Goal: Task Accomplishment & Management: Complete application form

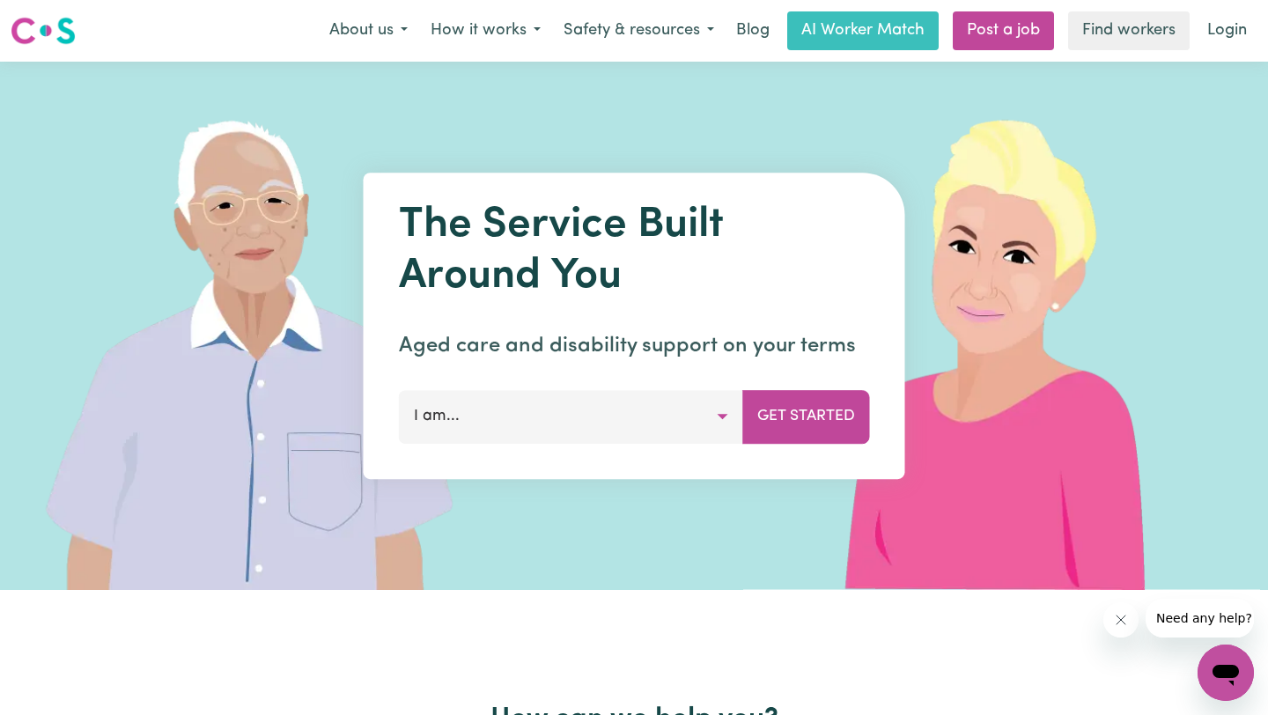
click at [691, 427] on button "I am..." at bounding box center [571, 416] width 344 height 53
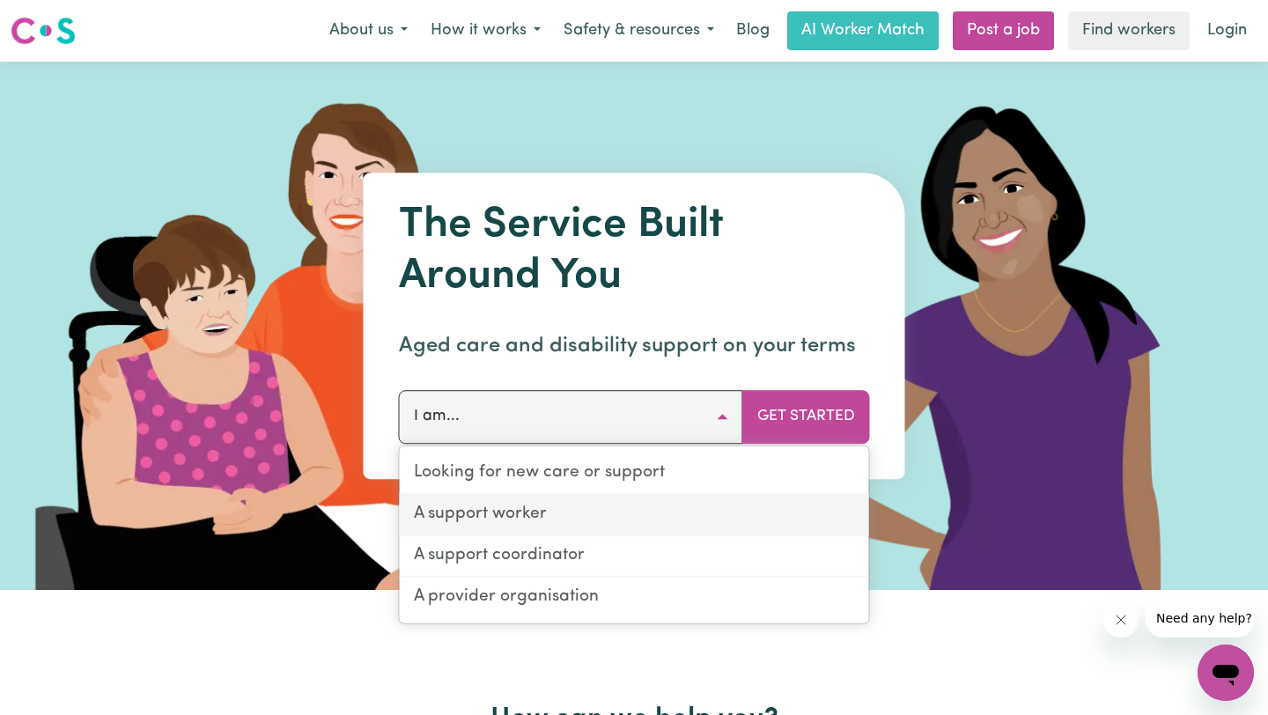
click at [595, 514] on link "A support worker" at bounding box center [634, 515] width 469 height 41
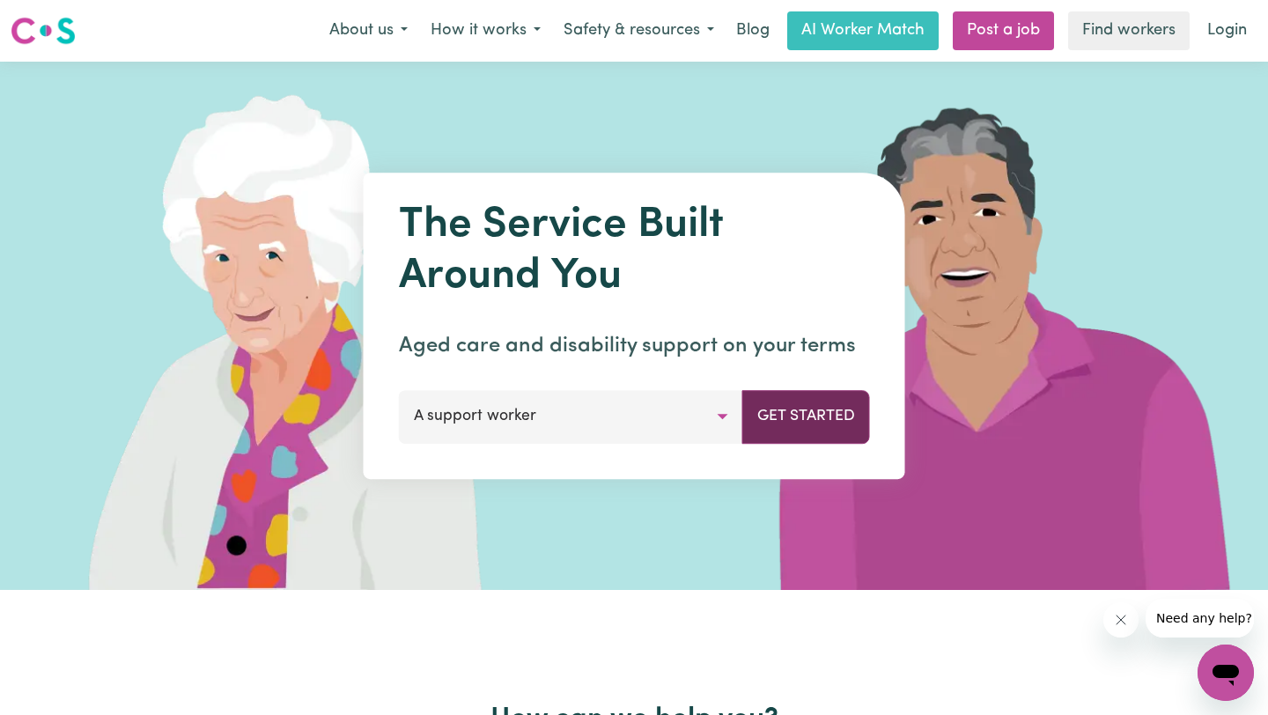
click at [829, 417] on button "Get Started" at bounding box center [807, 416] width 128 height 53
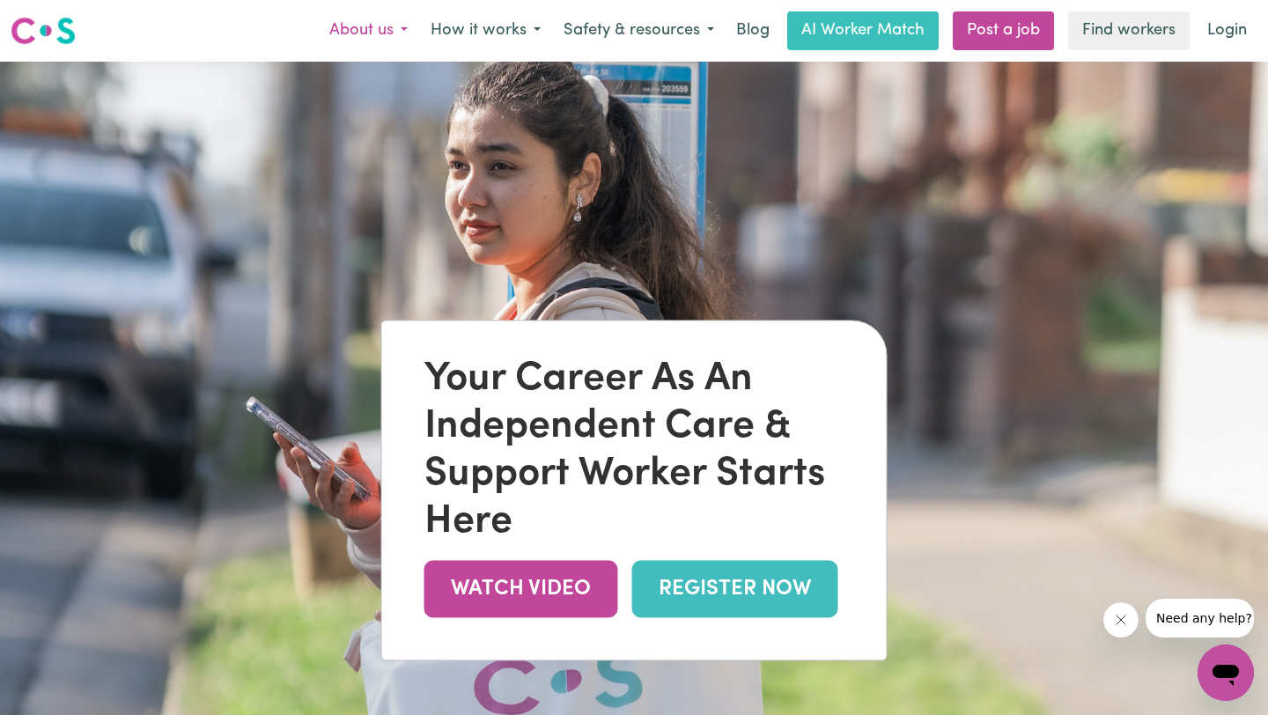
click at [395, 33] on button "About us" at bounding box center [368, 30] width 101 height 37
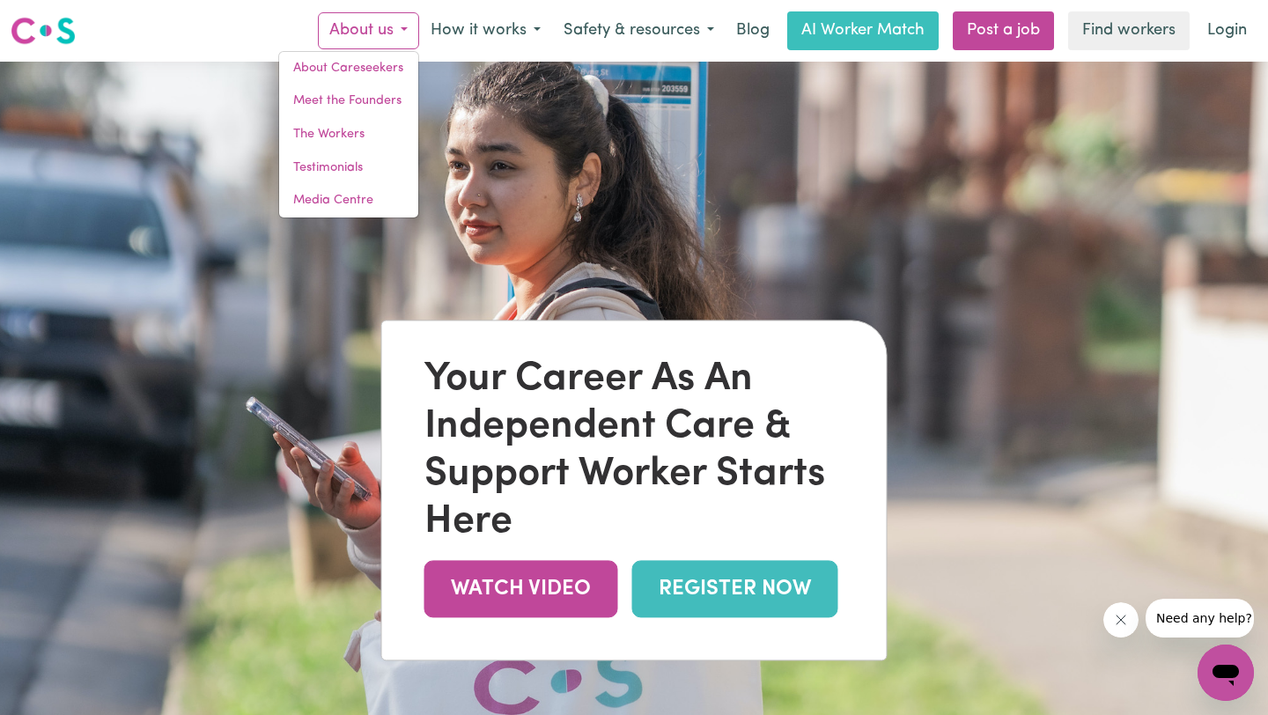
click at [395, 33] on button "About us" at bounding box center [368, 30] width 101 height 37
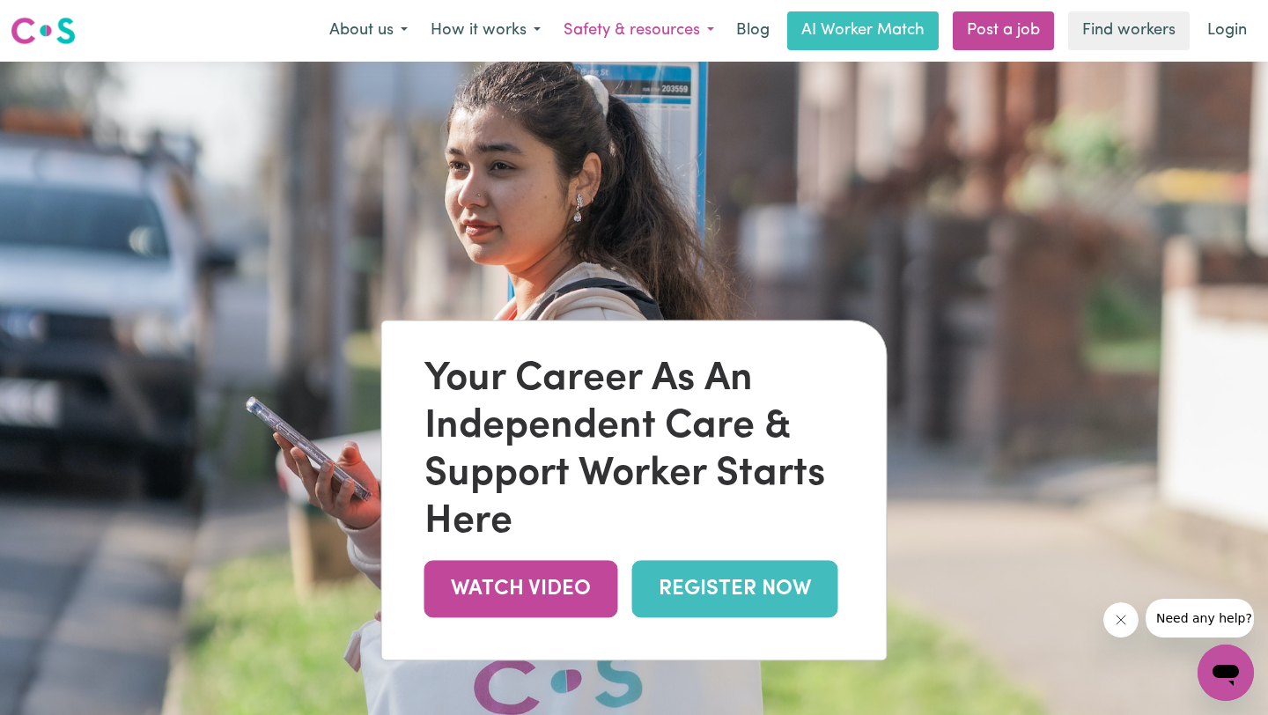
click at [556, 14] on button "Safety & resources" at bounding box center [639, 30] width 174 height 37
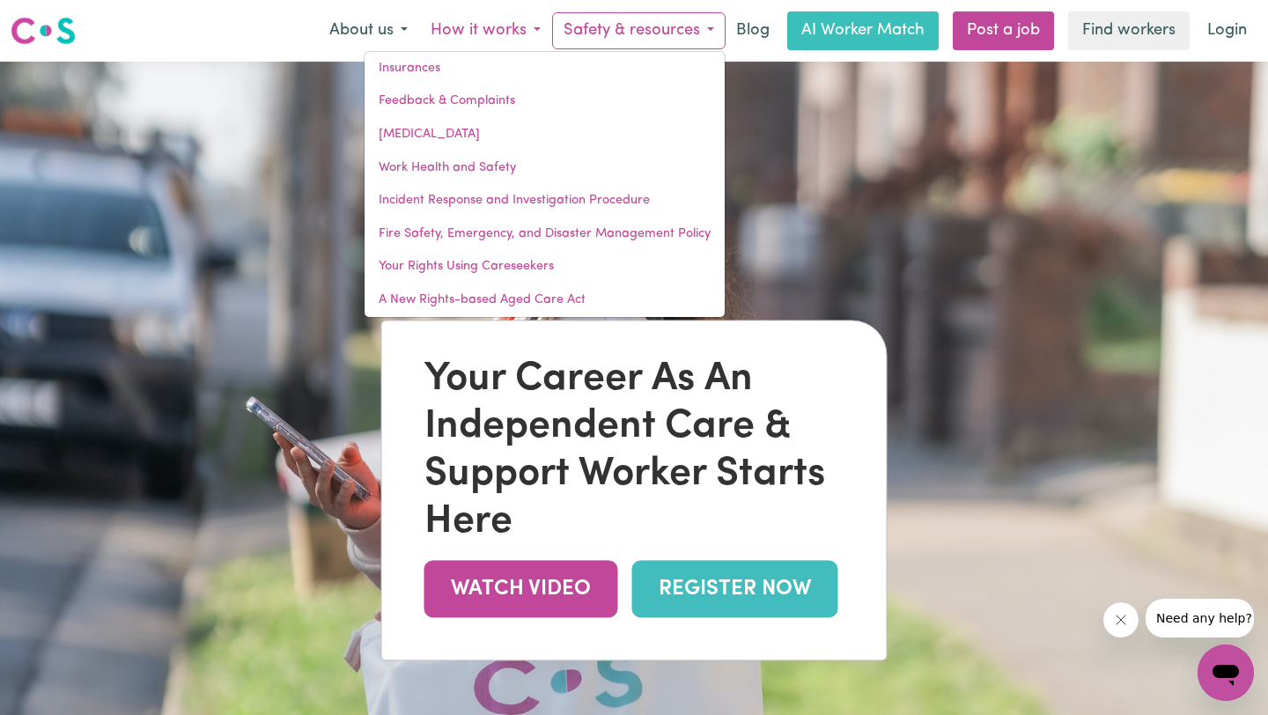
click at [502, 43] on button "How it works" at bounding box center [485, 30] width 133 height 37
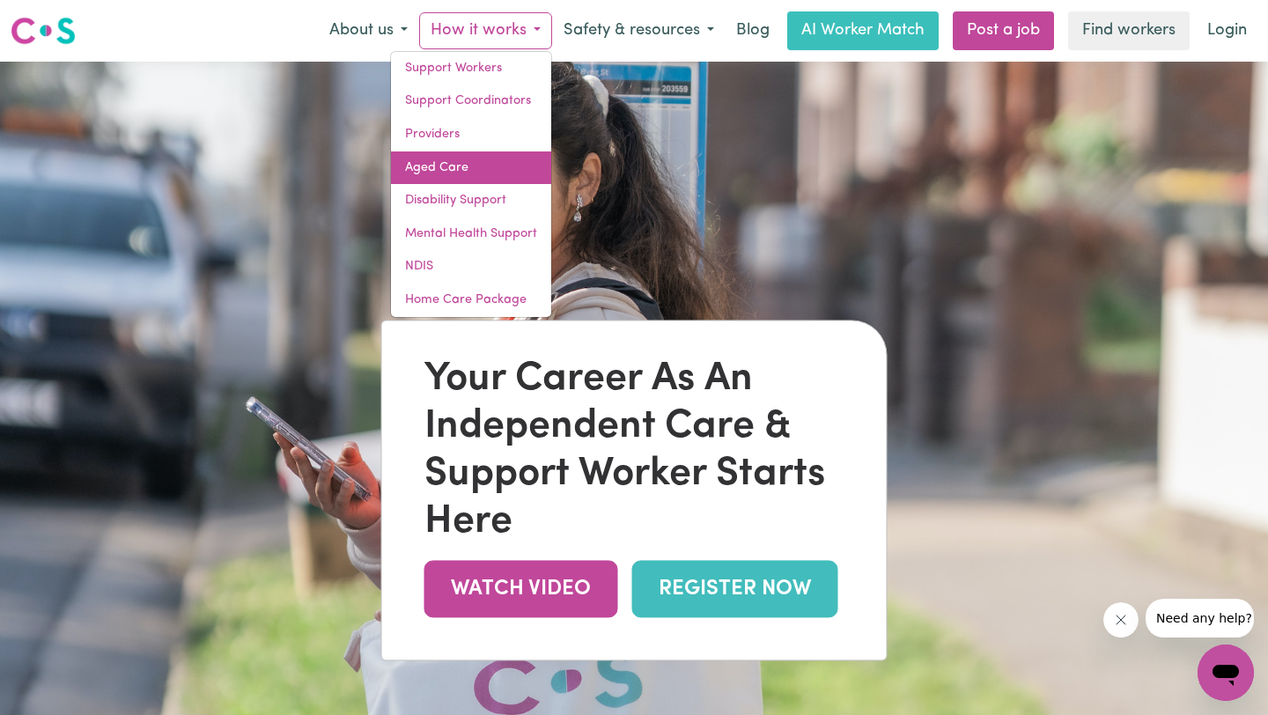
click at [443, 161] on link "Aged Care" at bounding box center [471, 167] width 160 height 33
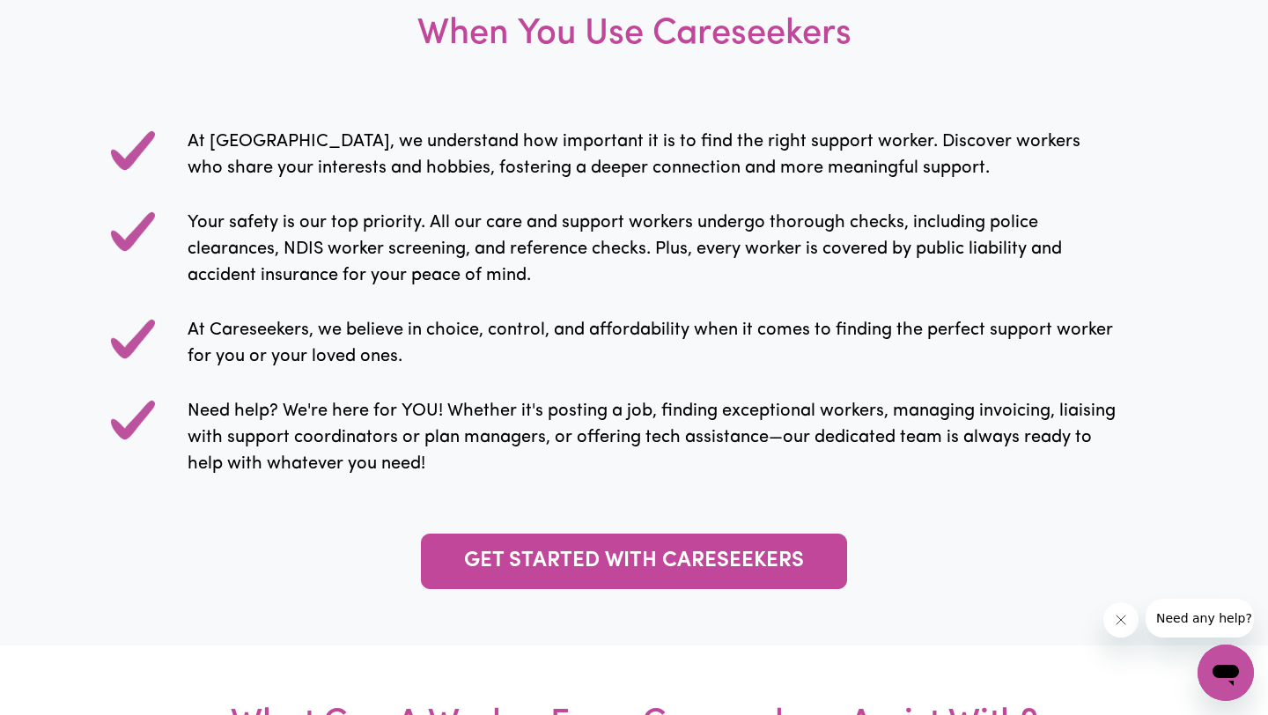
scroll to position [1939, 0]
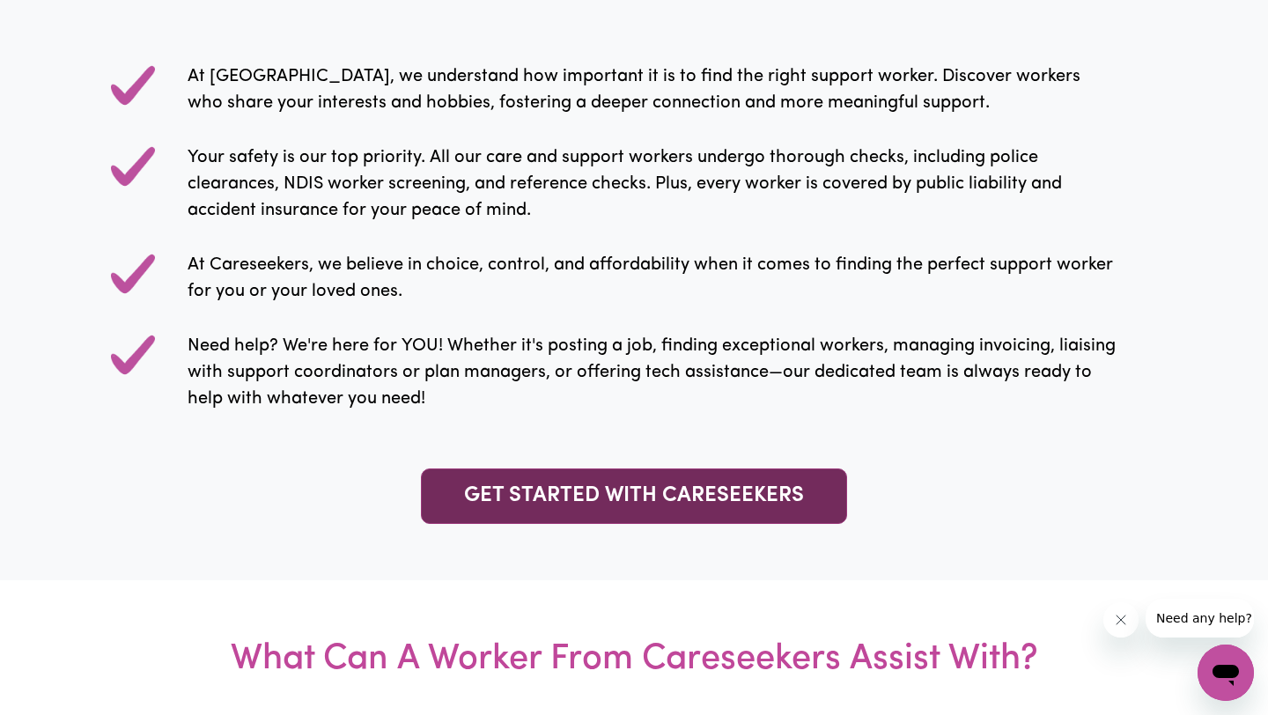
click at [578, 500] on link "GET STARTED WITH CARESEEKERS" at bounding box center [634, 496] width 426 height 55
